Goal: Task Accomplishment & Management: Complete application form

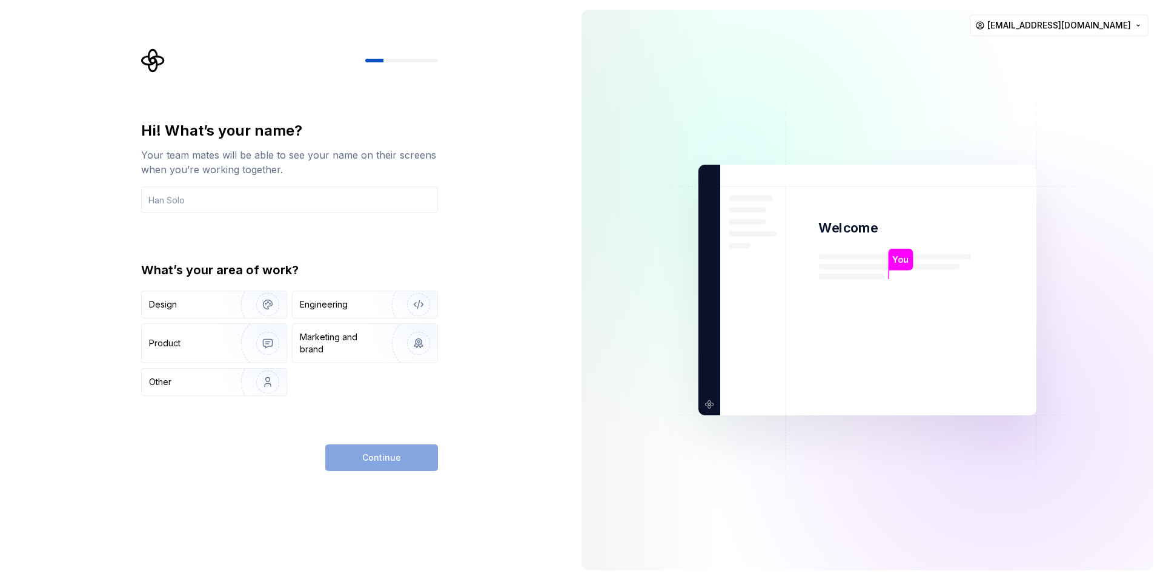
click at [220, 411] on div "Hi! What’s your name? Your team mates will be able to see your name on their sc…" at bounding box center [289, 296] width 297 height 350
click at [362, 302] on div "Engineering" at bounding box center [348, 305] width 96 height 12
click at [314, 207] on input "text" at bounding box center [289, 200] width 297 height 27
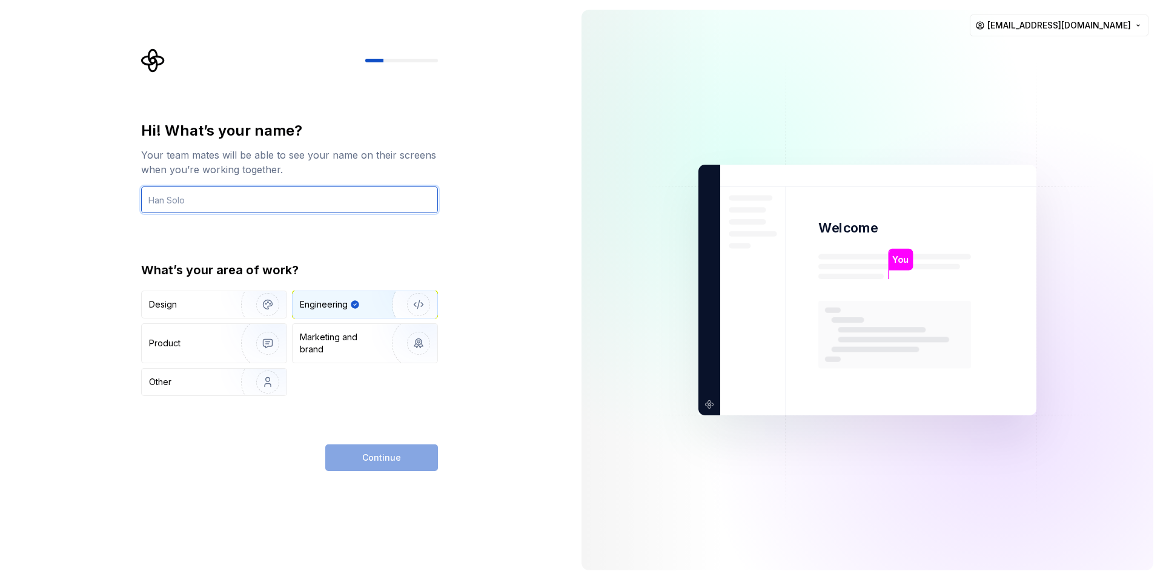
type input "전건우"
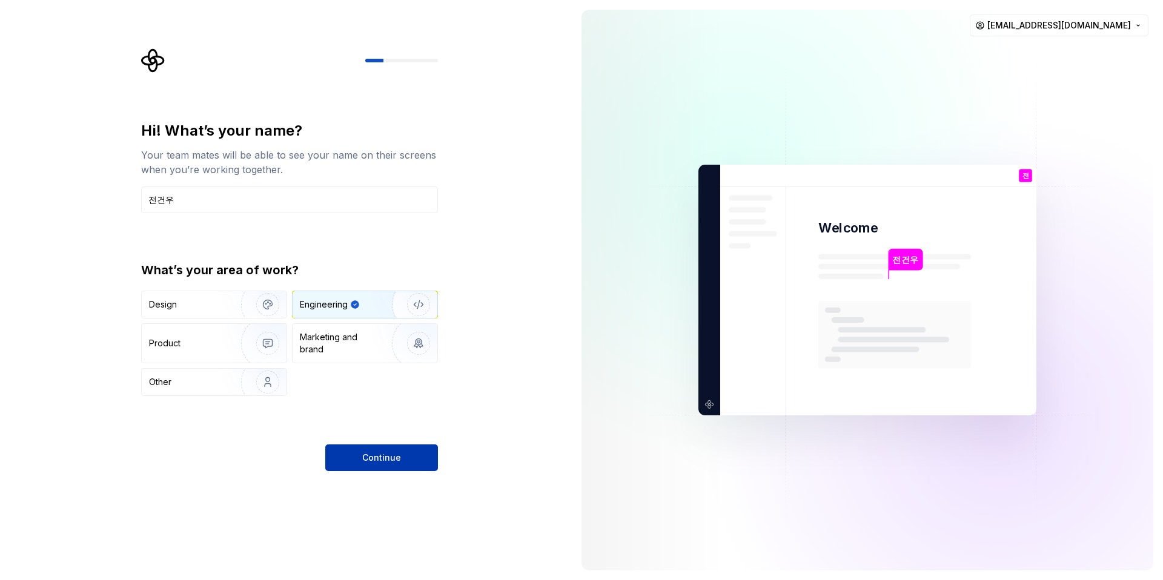
click at [400, 449] on button "Continue" at bounding box center [381, 458] width 113 height 27
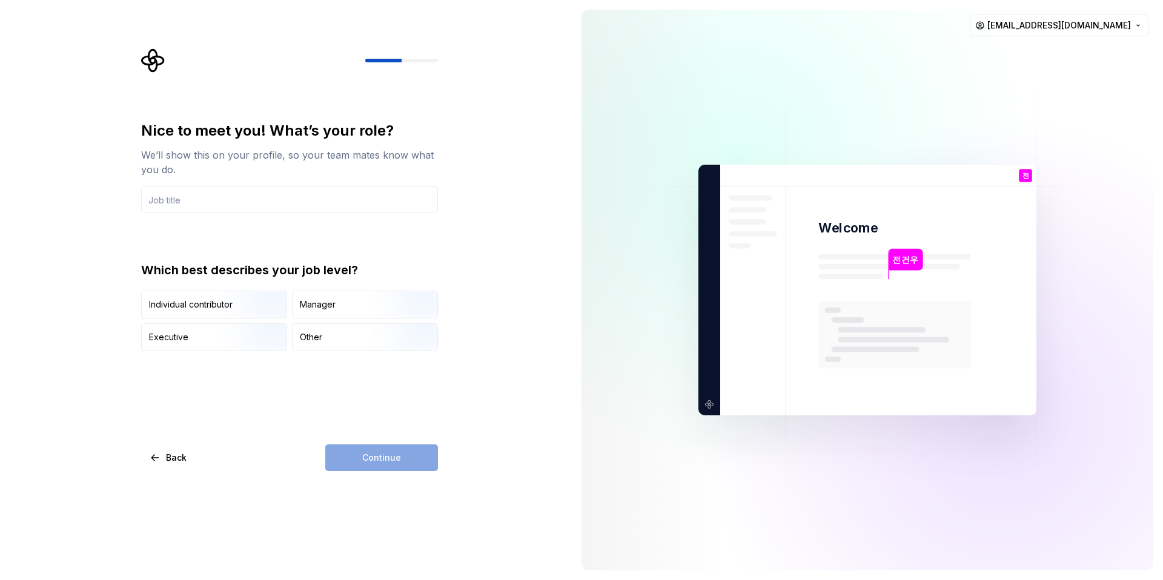
click at [385, 446] on div "Continue" at bounding box center [381, 458] width 113 height 27
click at [344, 339] on div "Other" at bounding box center [365, 337] width 145 height 27
click at [354, 294] on div "Manager" at bounding box center [365, 304] width 145 height 27
click at [282, 211] on input "text" at bounding box center [289, 200] width 297 height 27
click at [403, 450] on button "Continue" at bounding box center [381, 458] width 113 height 27
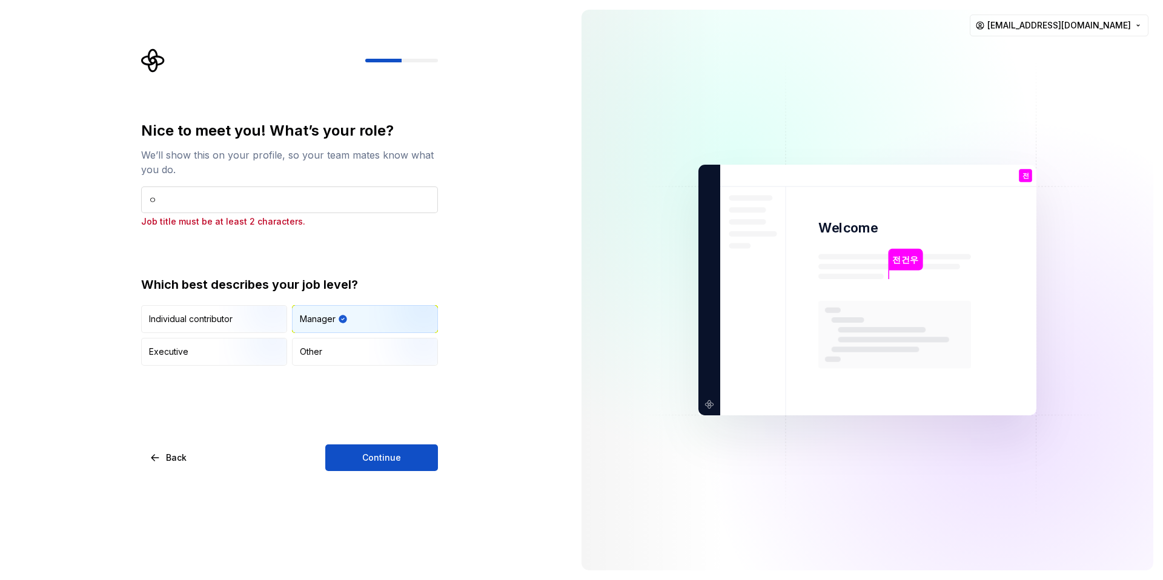
click at [297, 190] on input "ㅇ" at bounding box center [289, 200] width 297 height 27
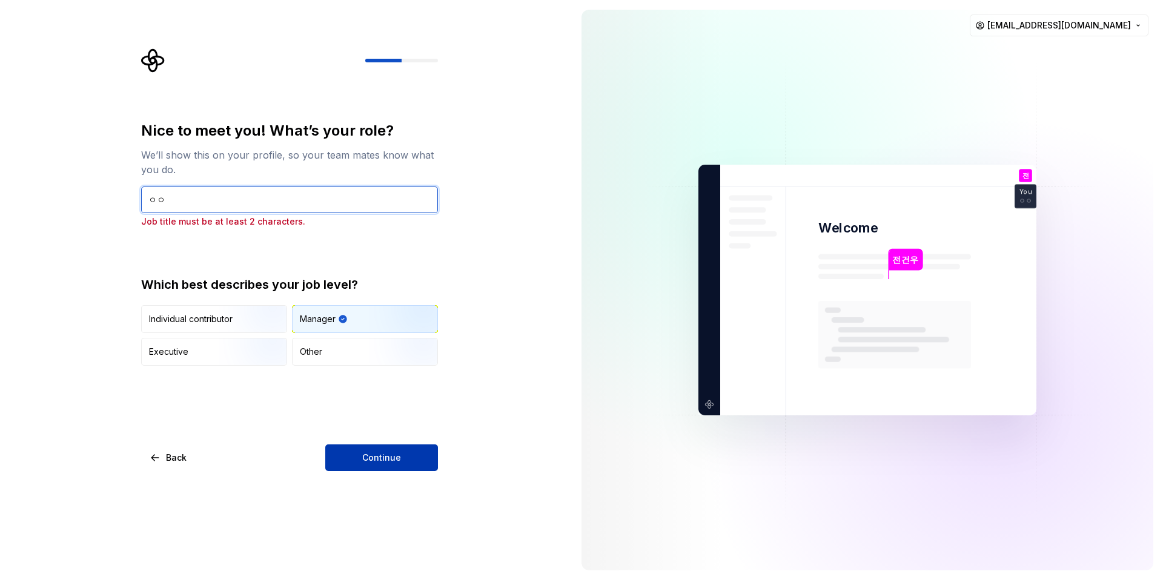
type input "ㅇㅇ"
click at [392, 453] on span "Continue" at bounding box center [381, 458] width 39 height 12
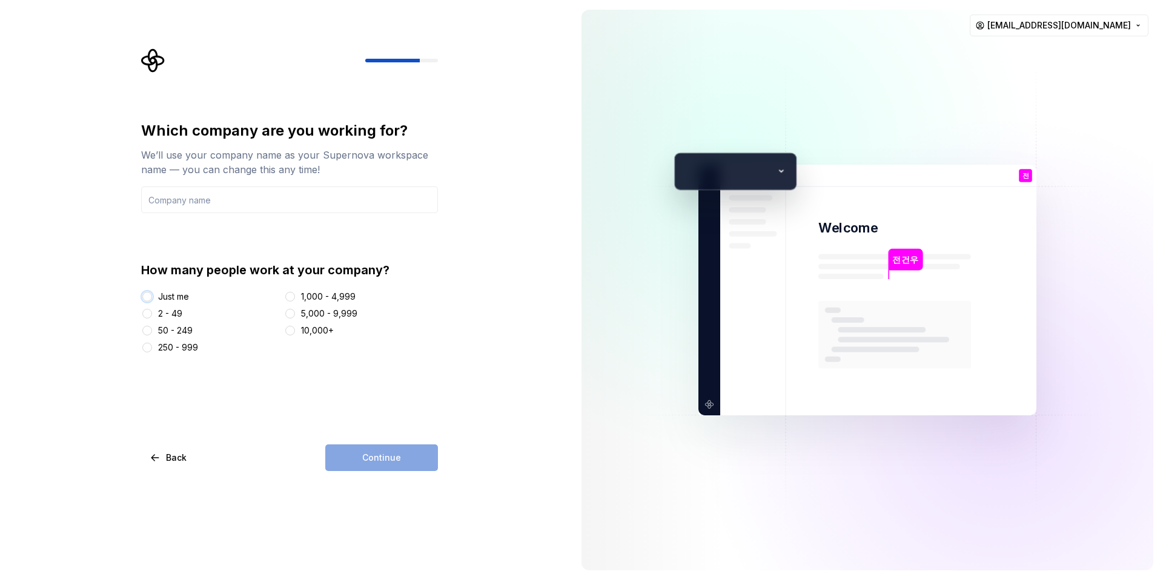
click at [148, 293] on button "Just me" at bounding box center [147, 297] width 10 height 10
click at [234, 197] on input "text" at bounding box center [289, 200] width 297 height 27
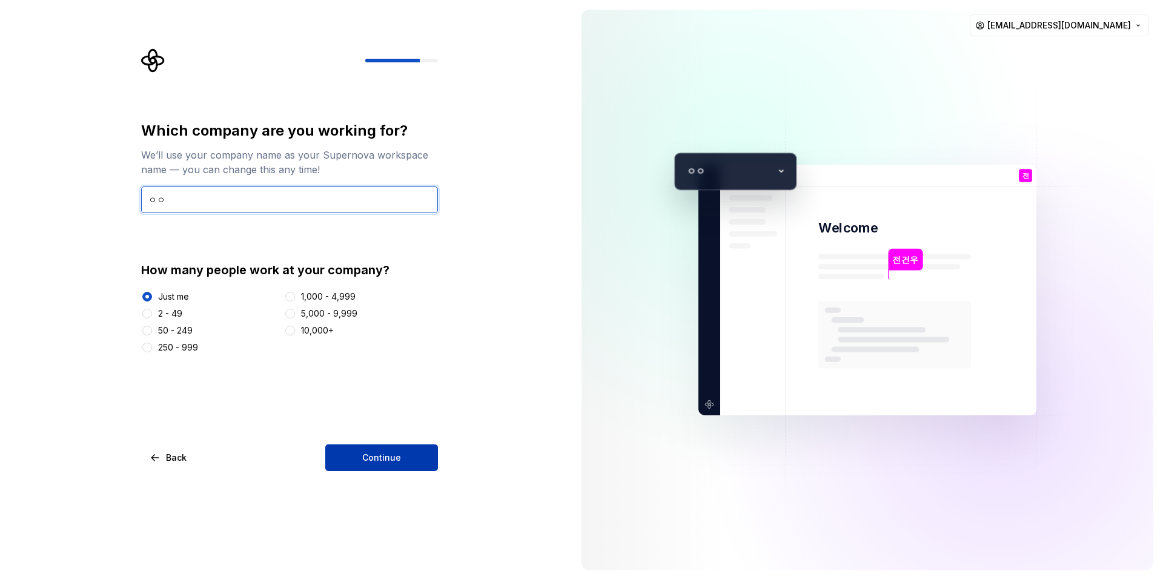
type input "ㅇㅇ"
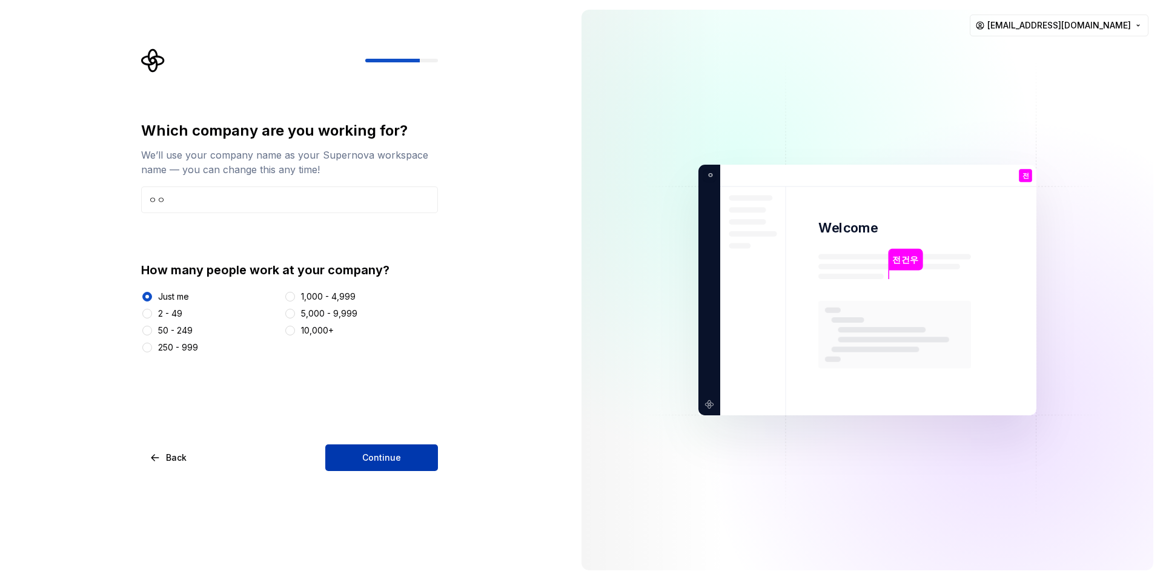
click at [406, 454] on button "Continue" at bounding box center [381, 458] width 113 height 27
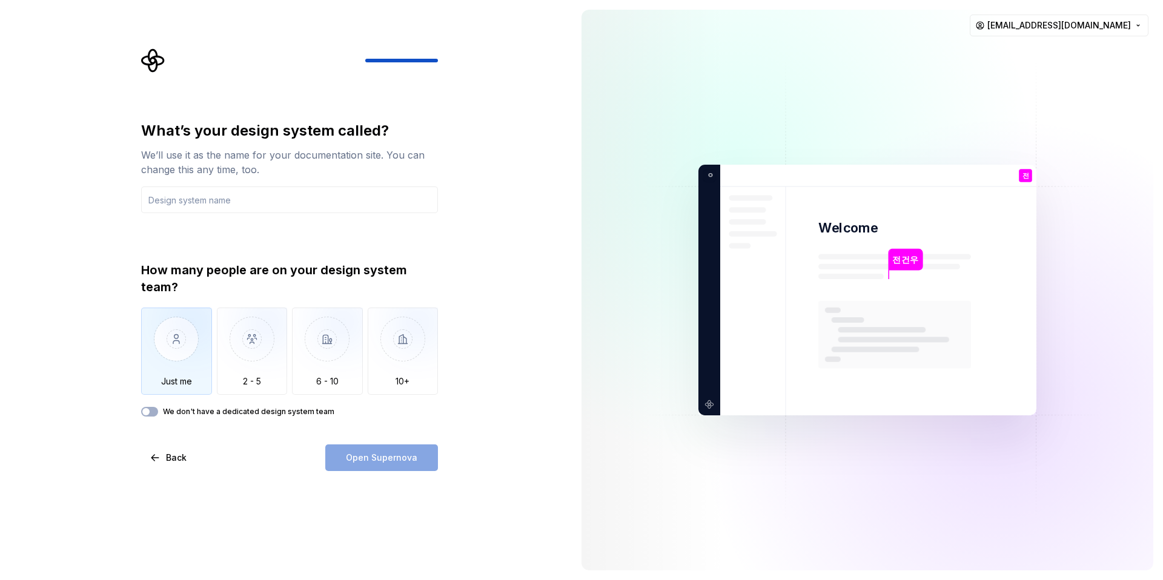
click at [198, 349] on img "button" at bounding box center [176, 348] width 71 height 81
type button "Only one person"
